Goal: Task Accomplishment & Management: Complete application form

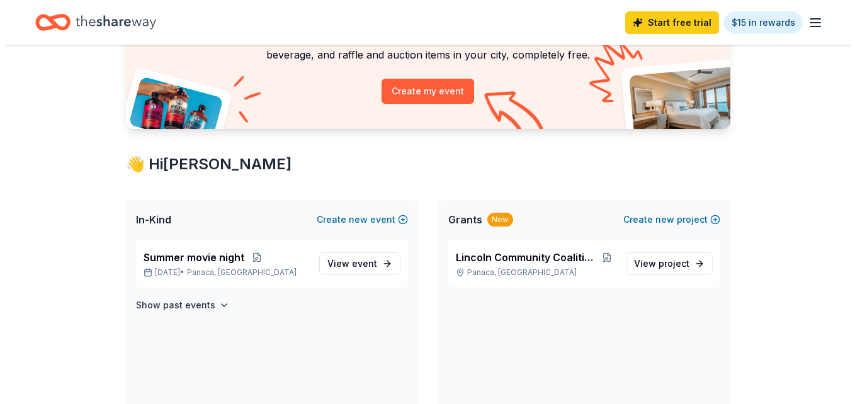
scroll to position [127, 0]
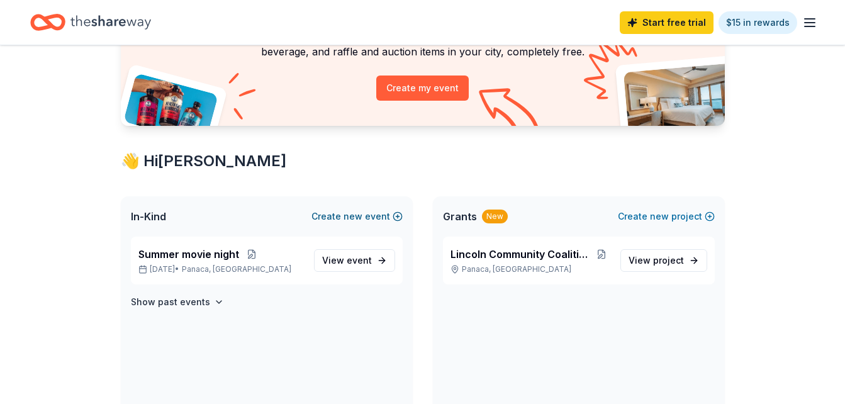
click at [363, 217] on span "new" at bounding box center [353, 216] width 19 height 15
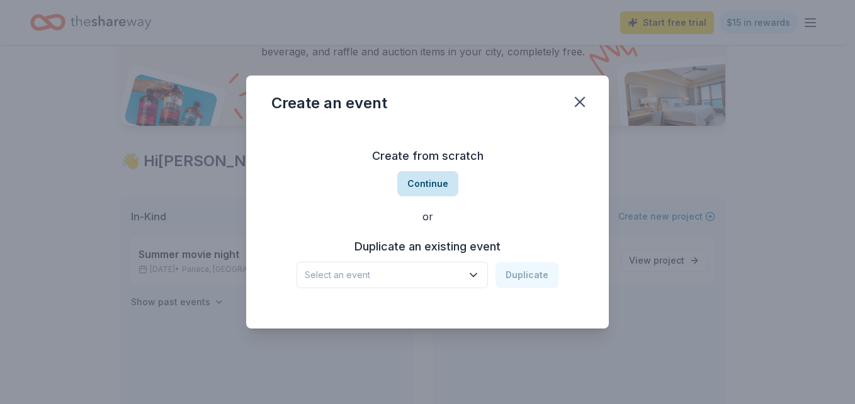
click at [434, 179] on button "Continue" at bounding box center [427, 183] width 61 height 25
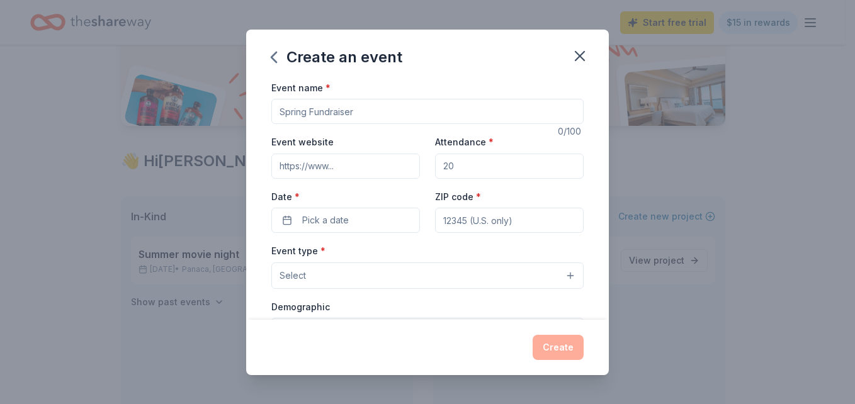
click at [370, 110] on input "Event name *" at bounding box center [427, 111] width 312 height 25
type input "gingerbread Fun Run"
click at [358, 170] on input "Event website" at bounding box center [345, 166] width 149 height 25
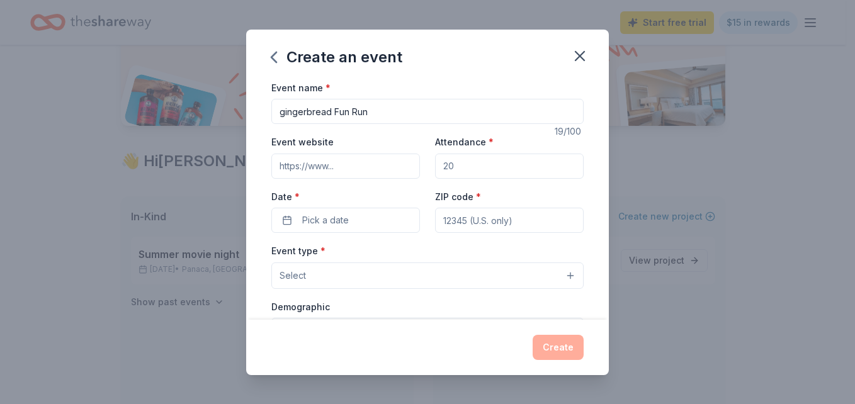
type input "[URL][DOMAIN_NAME]"
click at [464, 167] on input "Attendance *" at bounding box center [509, 166] width 149 height 25
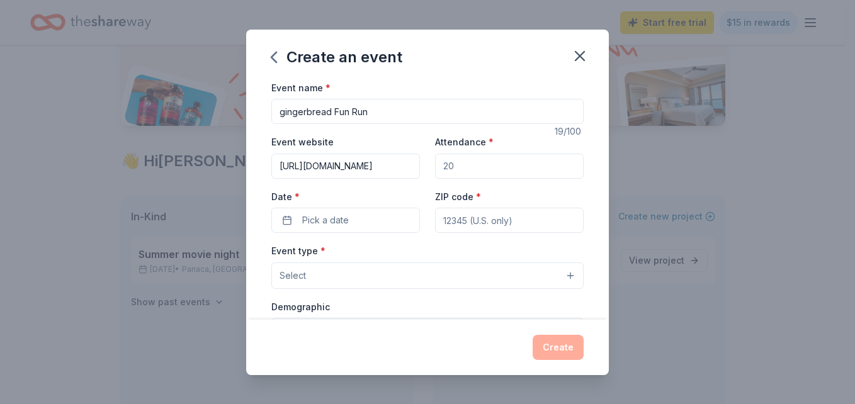
click at [464, 167] on input "Attendance *" at bounding box center [509, 166] width 149 height 25
type input "60"
click at [337, 220] on span "Pick a date" at bounding box center [325, 220] width 47 height 15
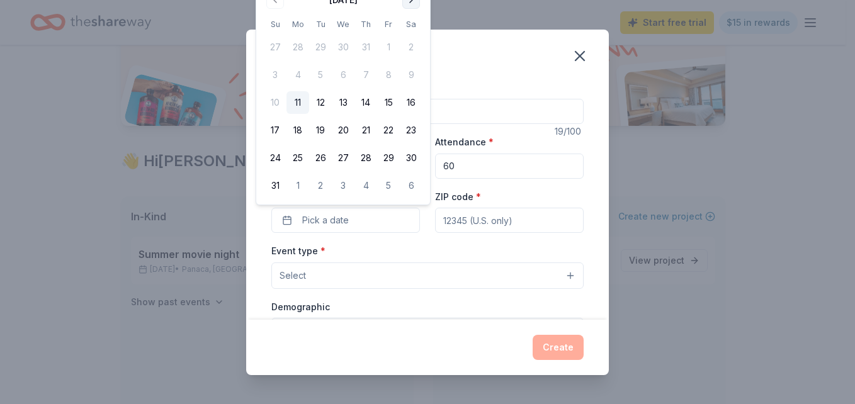
click at [409, 4] on button "Go to next month" at bounding box center [411, 0] width 18 height 18
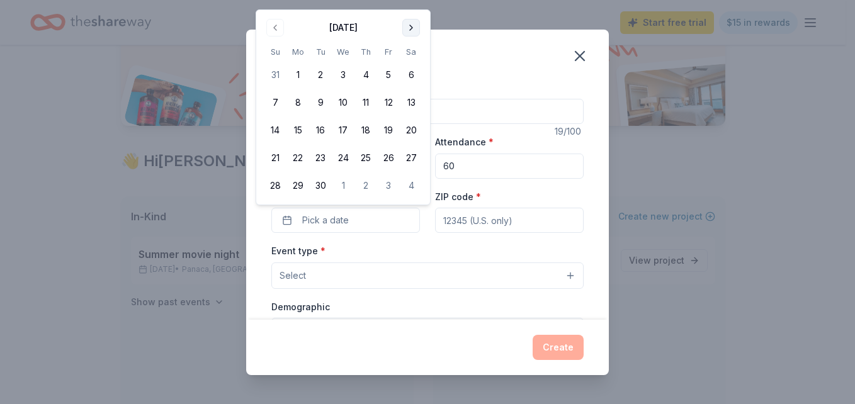
click at [410, 27] on button "Go to next month" at bounding box center [411, 28] width 18 height 18
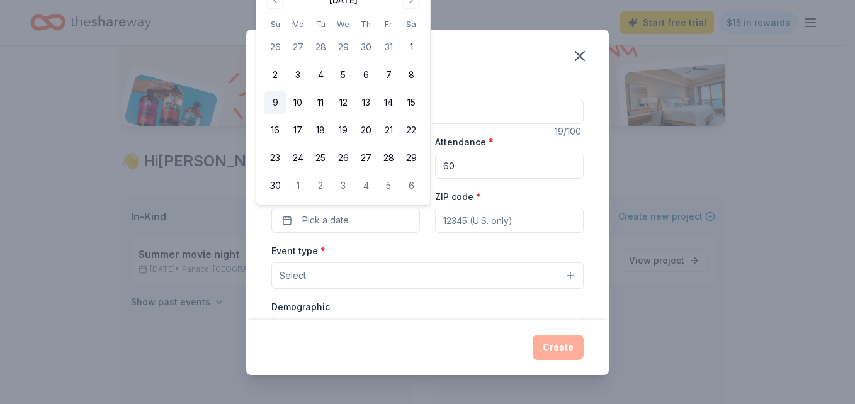
click at [272, 103] on button "9" at bounding box center [275, 102] width 23 height 23
click at [274, 99] on button "9" at bounding box center [275, 102] width 23 height 23
click at [417, 247] on div "Event type * Select" at bounding box center [427, 266] width 312 height 46
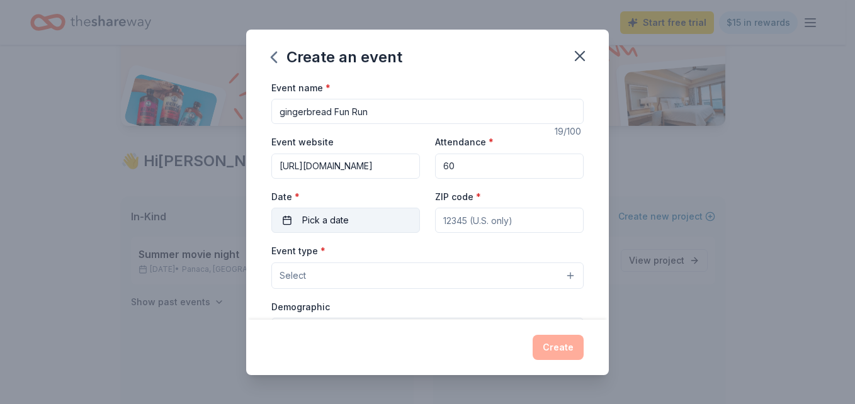
click at [378, 218] on button "Pick a date" at bounding box center [345, 220] width 149 height 25
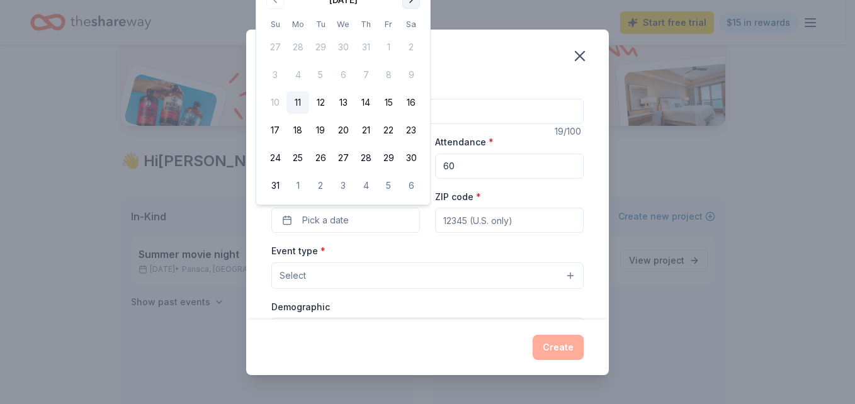
click at [412, 4] on button "Go to next month" at bounding box center [411, 0] width 18 height 18
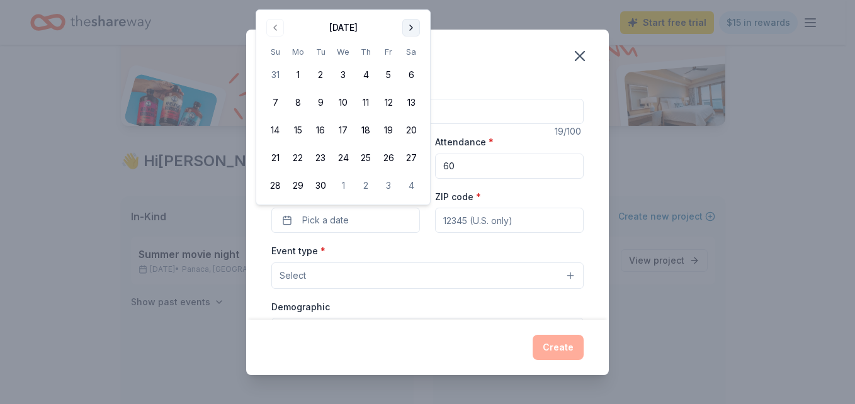
click at [410, 27] on button "Go to next month" at bounding box center [411, 28] width 18 height 18
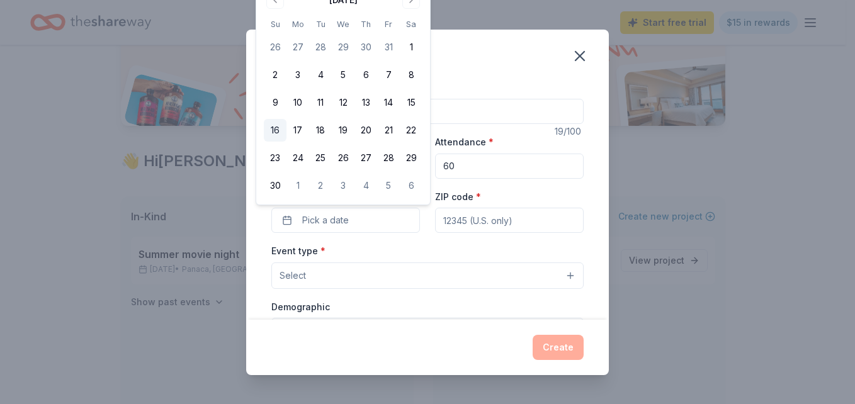
click at [276, 133] on button "16" at bounding box center [275, 130] width 23 height 23
click at [464, 220] on input "ZIP code *" at bounding box center [509, 220] width 149 height 25
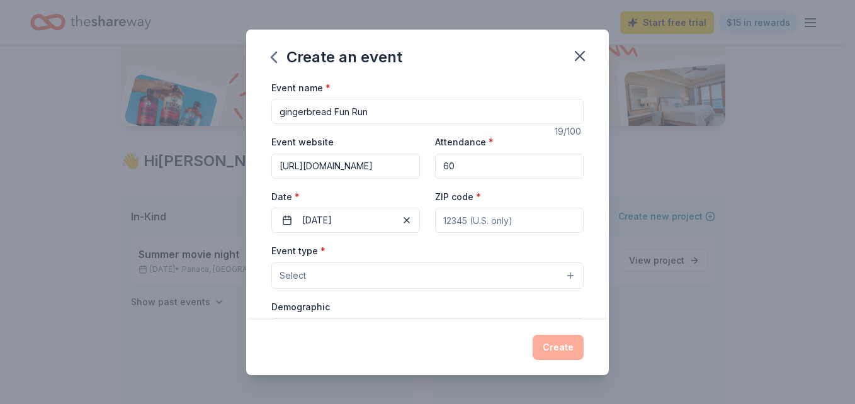
type input "89042"
type input "[STREET_ADDRESS]"
type input "Po Box 224"
click at [326, 272] on button "Select" at bounding box center [427, 275] width 312 height 26
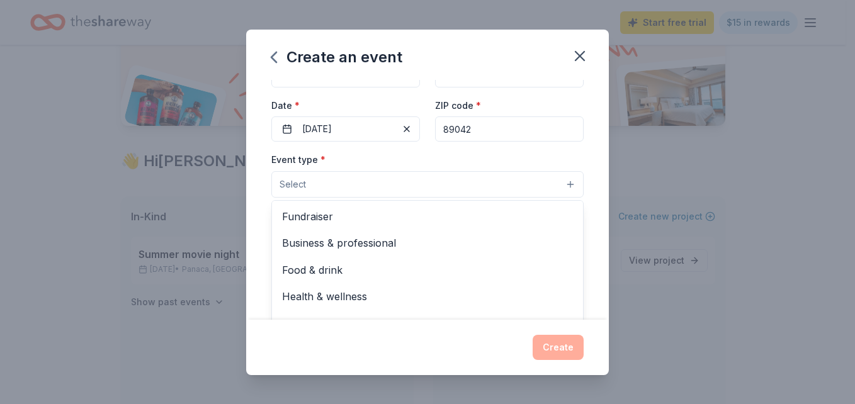
scroll to position [101, 0]
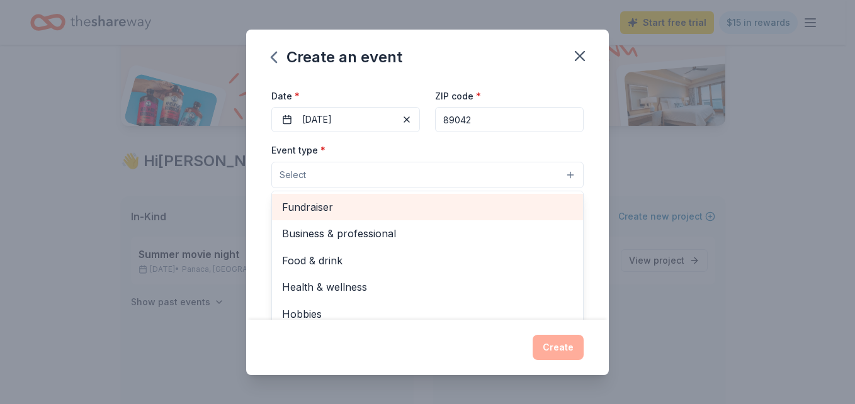
click at [320, 206] on span "Fundraiser" at bounding box center [427, 207] width 291 height 16
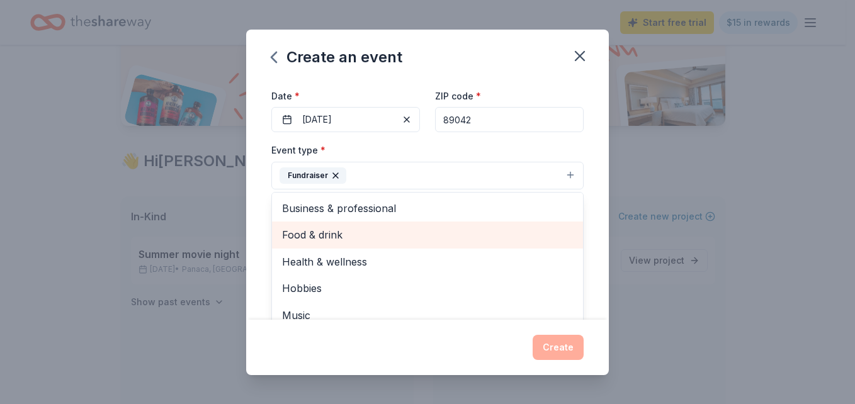
scroll to position [15, 0]
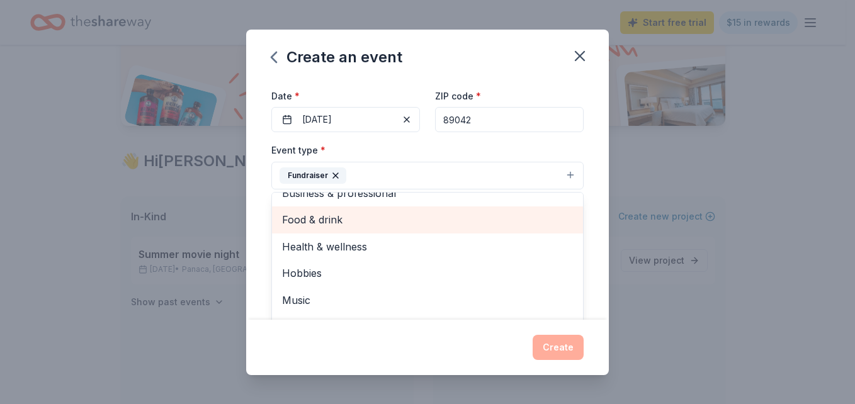
click at [332, 223] on span "Food & drink" at bounding box center [427, 219] width 291 height 16
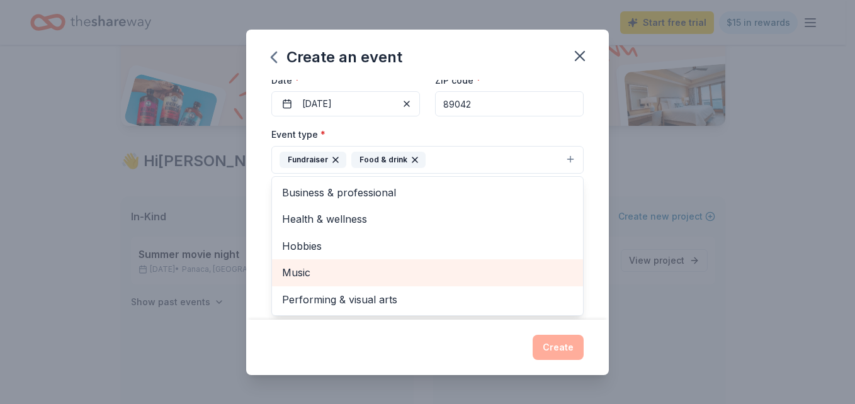
scroll to position [117, 0]
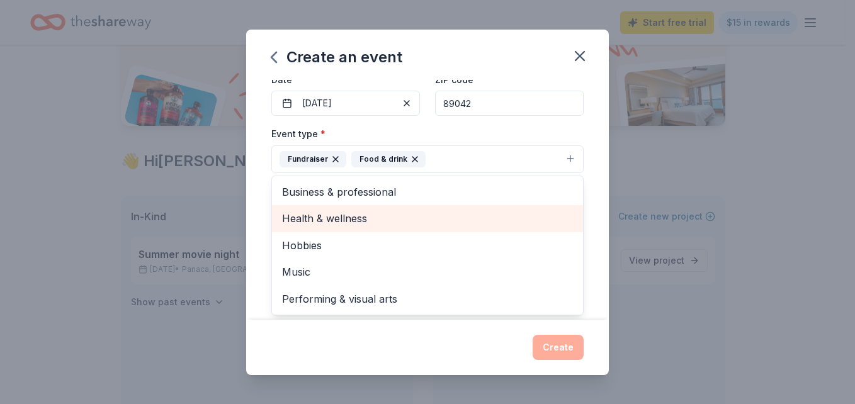
click at [347, 227] on span "Health & wellness" at bounding box center [427, 218] width 291 height 16
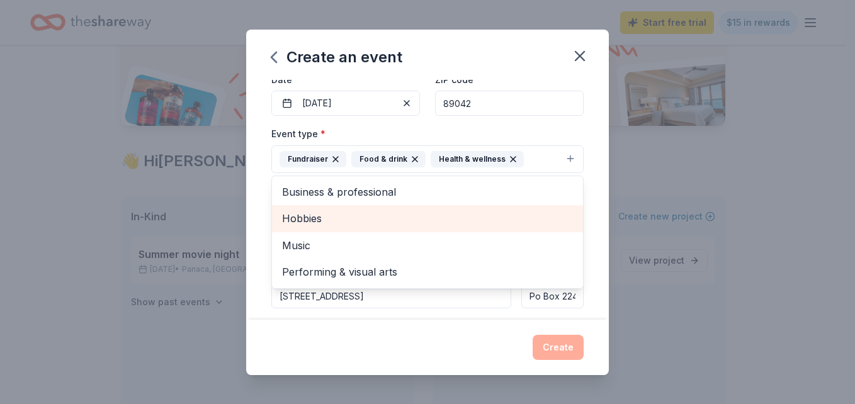
click at [347, 227] on span "Hobbies" at bounding box center [427, 218] width 291 height 16
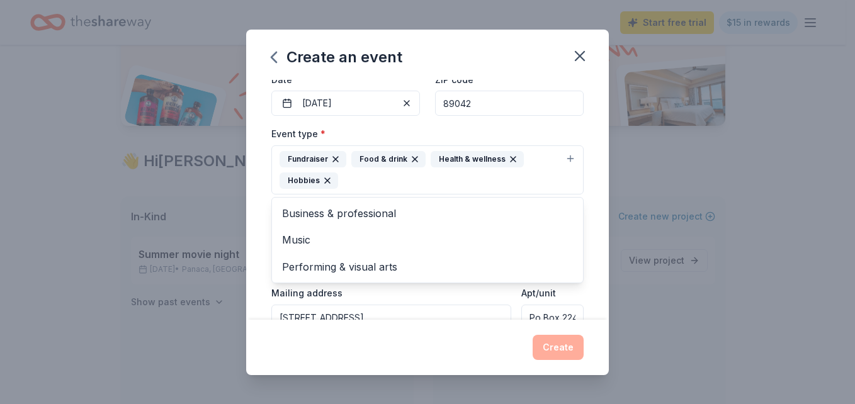
drag, startPoint x: 249, startPoint y: 265, endPoint x: 266, endPoint y: 284, distance: 25.5
click at [266, 284] on div "Event name * gingerbread Fun Run 19 /100 Event website [URL][DOMAIN_NAME] Atten…" at bounding box center [427, 200] width 363 height 240
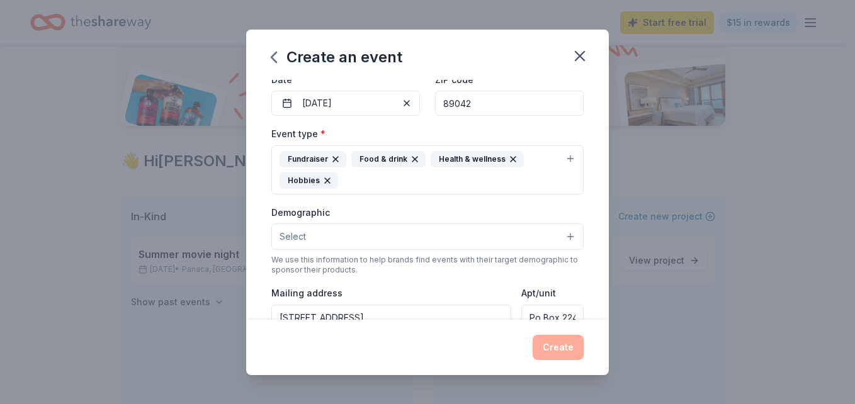
click at [266, 284] on div "Event name * gingerbread Fun Run 19 /100 Event website [URL][DOMAIN_NAME] Atten…" at bounding box center [427, 200] width 363 height 240
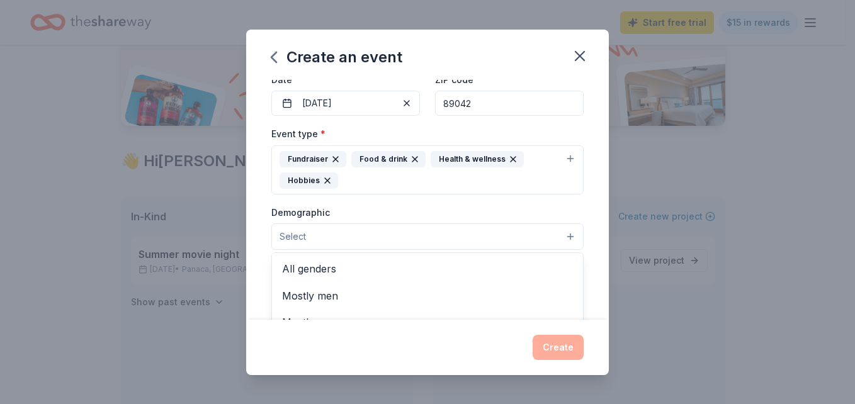
click at [397, 236] on button "Select" at bounding box center [427, 236] width 312 height 26
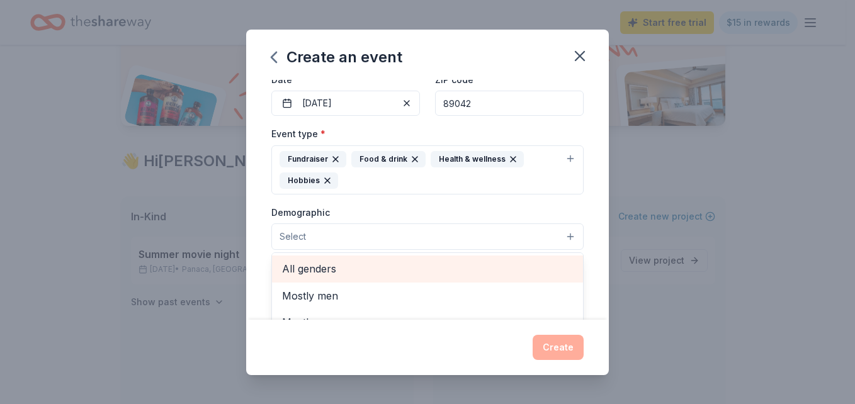
click at [313, 268] on span "All genders" at bounding box center [427, 269] width 291 height 16
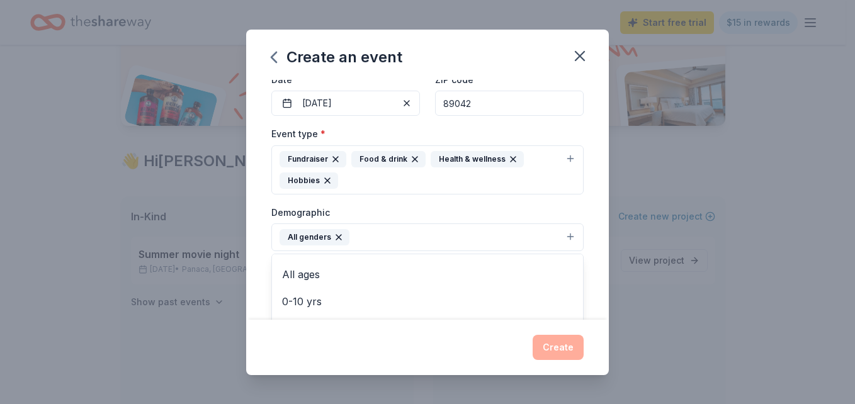
scroll to position [52, 0]
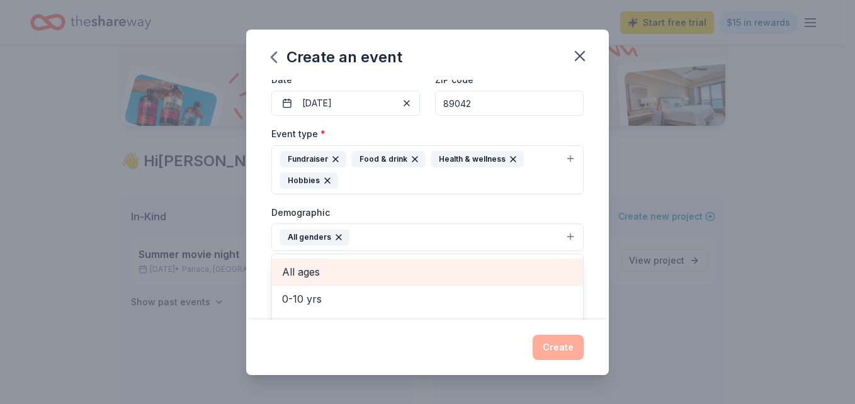
click at [356, 274] on span "All ages" at bounding box center [427, 272] width 291 height 16
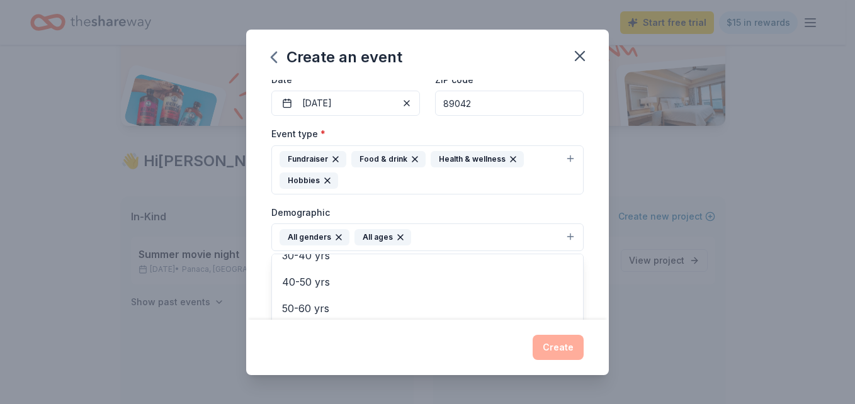
click at [261, 252] on div "Event name * gingerbread Fun Run 19 /100 Event website [URL][DOMAIN_NAME] Atten…" at bounding box center [427, 200] width 363 height 240
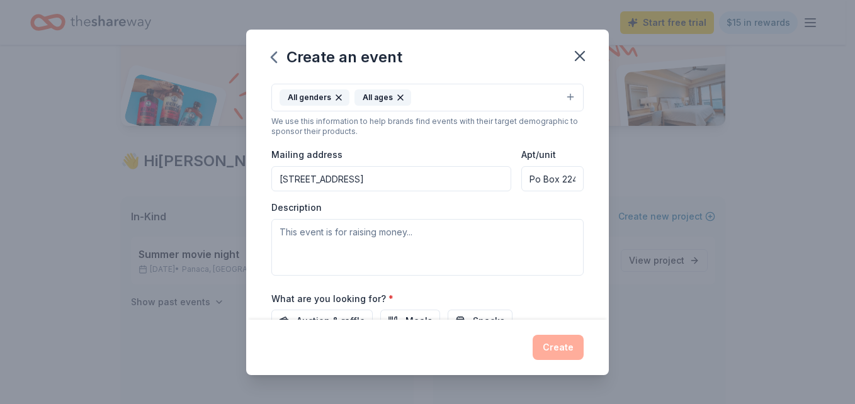
scroll to position [257, 0]
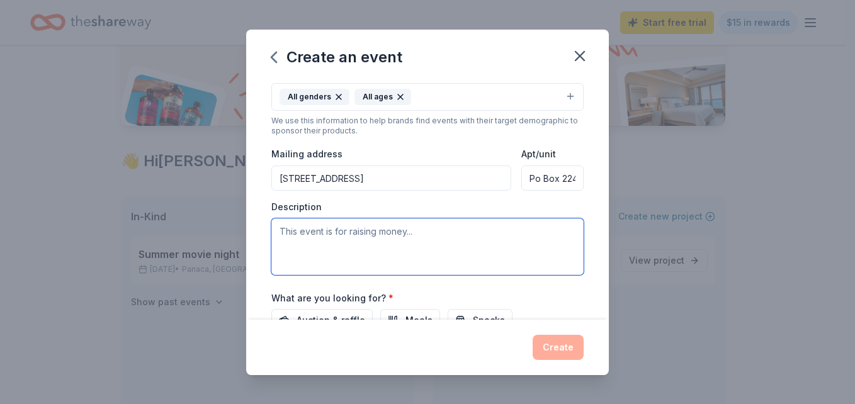
click at [334, 232] on textarea at bounding box center [427, 246] width 312 height 57
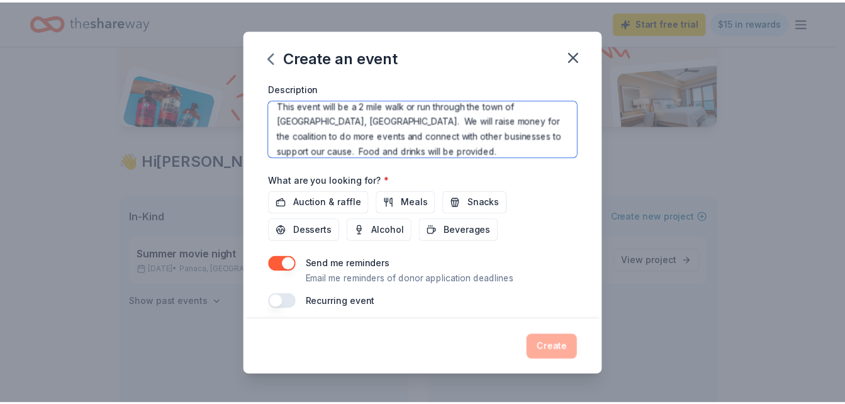
scroll to position [385, 0]
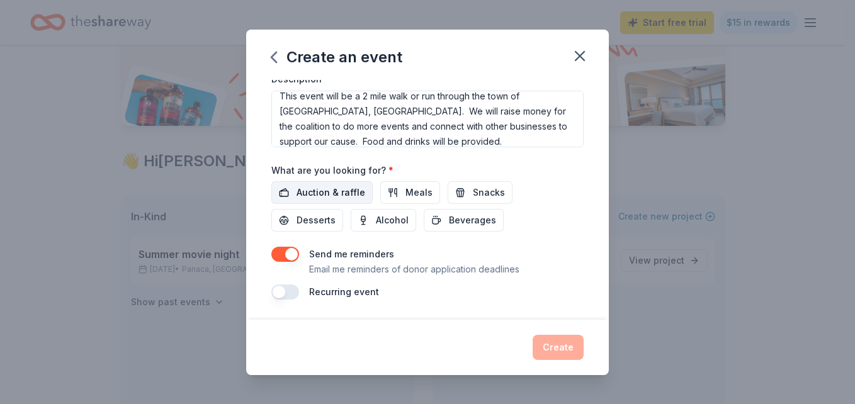
click at [344, 190] on span "Auction & raffle" at bounding box center [330, 192] width 69 height 15
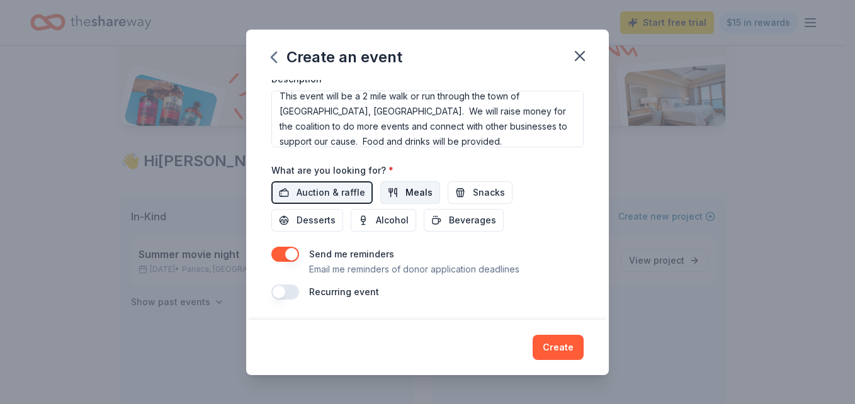
click at [430, 190] on button "Meals" at bounding box center [410, 192] width 60 height 23
click at [473, 197] on span "Snacks" at bounding box center [489, 192] width 32 height 15
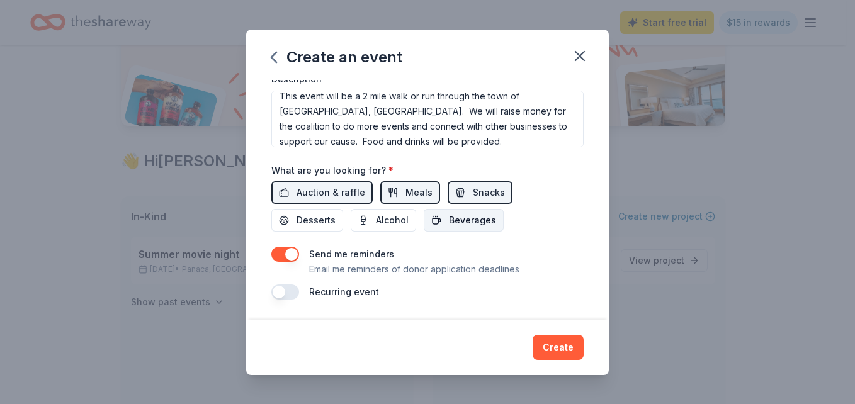
click at [449, 228] on span "Beverages" at bounding box center [472, 220] width 47 height 15
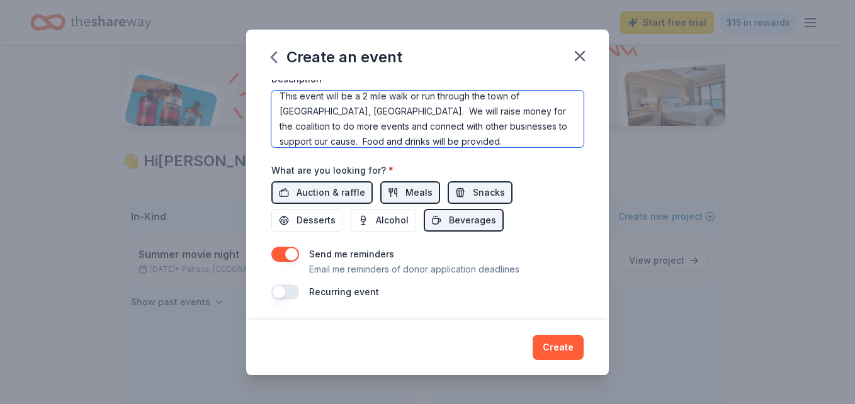
click at [389, 138] on textarea "This event will be a 2 mile walk or run through the town of [GEOGRAPHIC_DATA], …" at bounding box center [427, 119] width 312 height 57
type textarea "This event will be a 2 mile walk or run through the town of [GEOGRAPHIC_DATA], …"
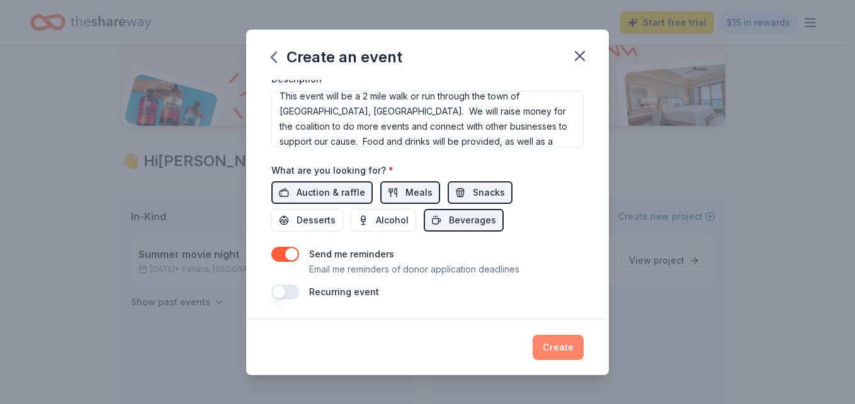
click at [551, 346] on button "Create" at bounding box center [557, 347] width 51 height 25
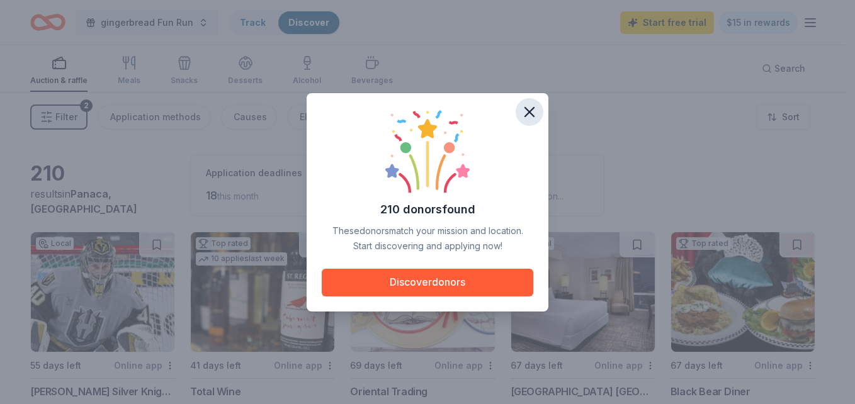
click at [529, 113] on icon "button" at bounding box center [529, 112] width 9 height 9
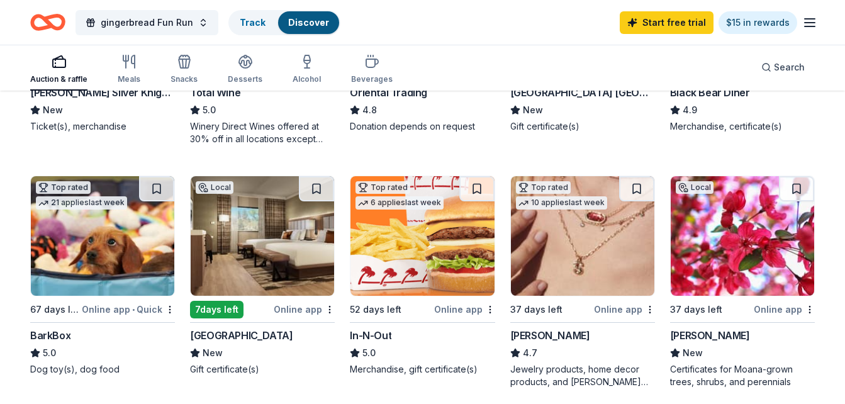
scroll to position [300, 0]
click at [382, 337] on div "In-N-Out" at bounding box center [371, 334] width 42 height 15
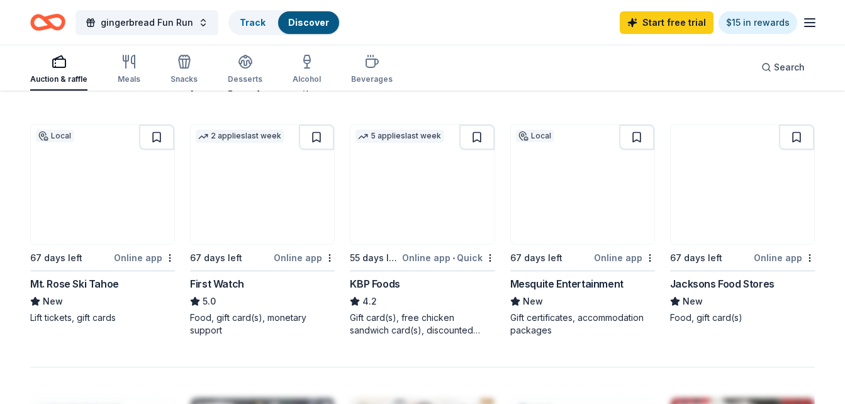
scroll to position [832, 0]
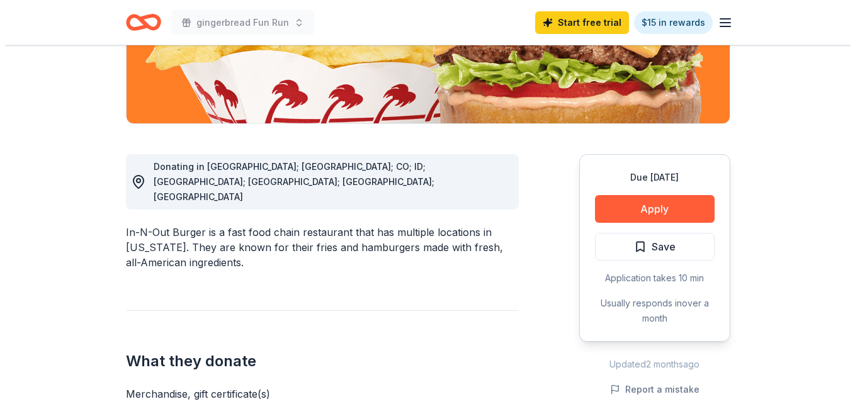
scroll to position [258, 0]
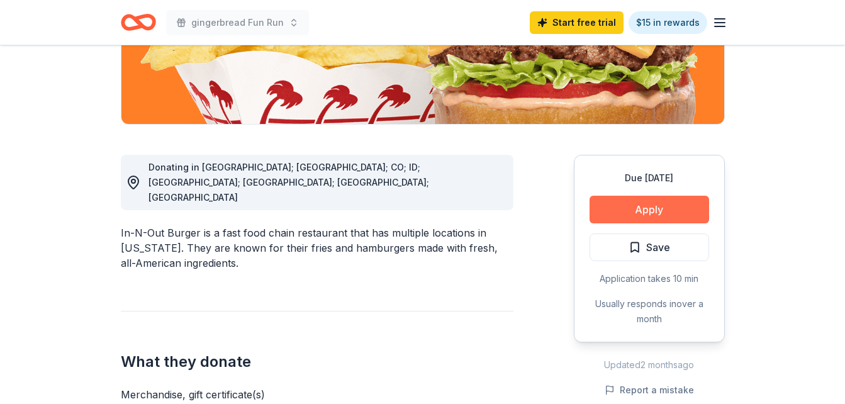
click at [643, 207] on button "Apply" at bounding box center [650, 210] width 120 height 28
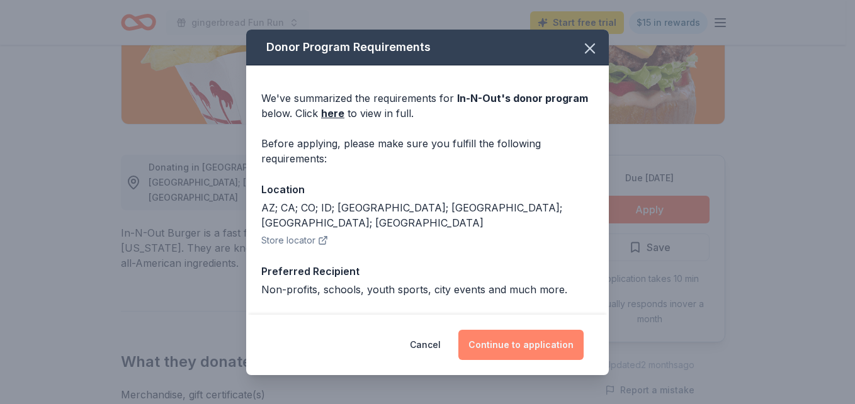
click at [492, 351] on button "Continue to application" at bounding box center [520, 345] width 125 height 30
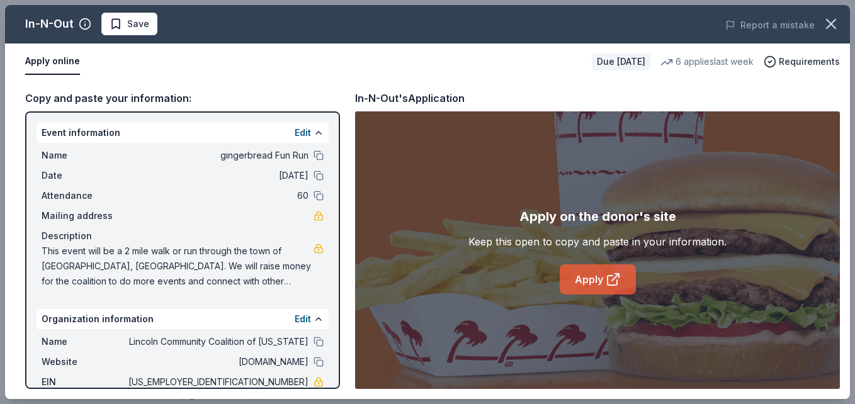
click at [594, 281] on link "Apply" at bounding box center [598, 279] width 76 height 30
